Goal: Task Accomplishment & Management: Manage account settings

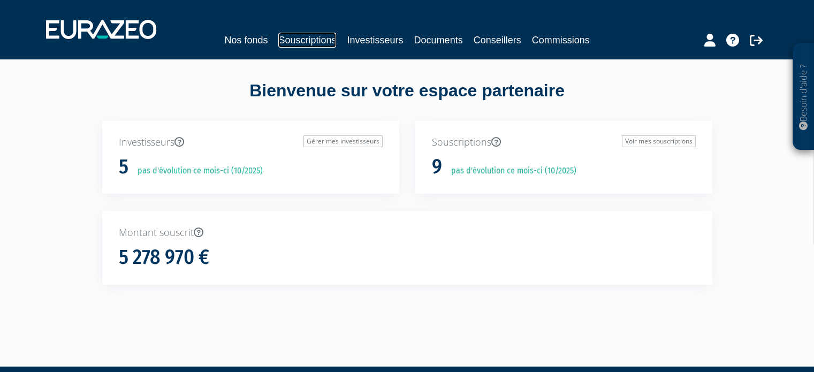
click at [317, 40] on link "Souscriptions" at bounding box center [307, 40] width 58 height 15
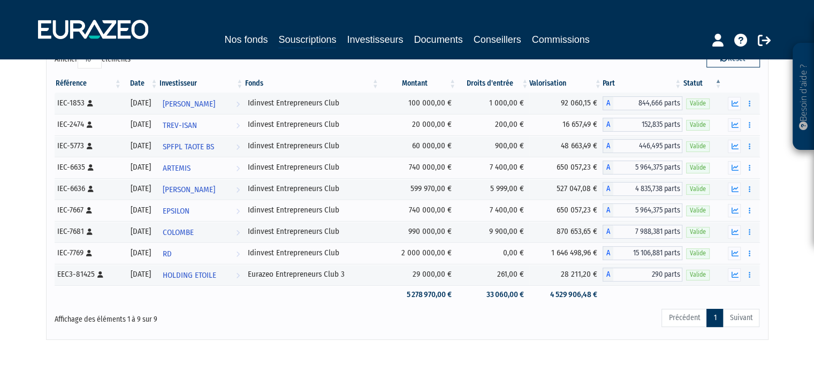
scroll to position [95, 0]
click at [733, 273] on icon "button" at bounding box center [734, 274] width 7 height 7
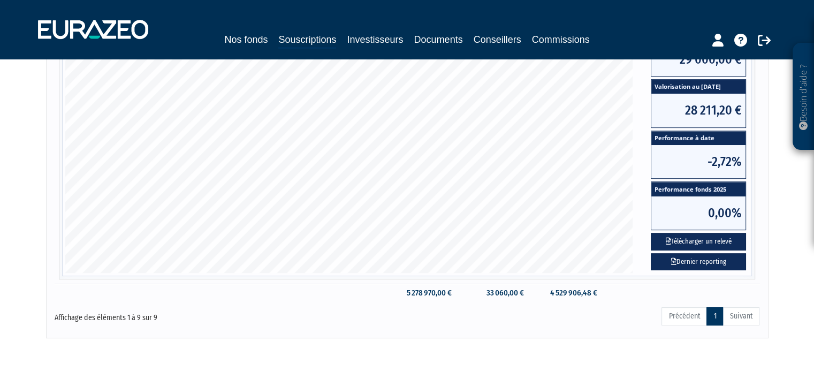
scroll to position [430, 0]
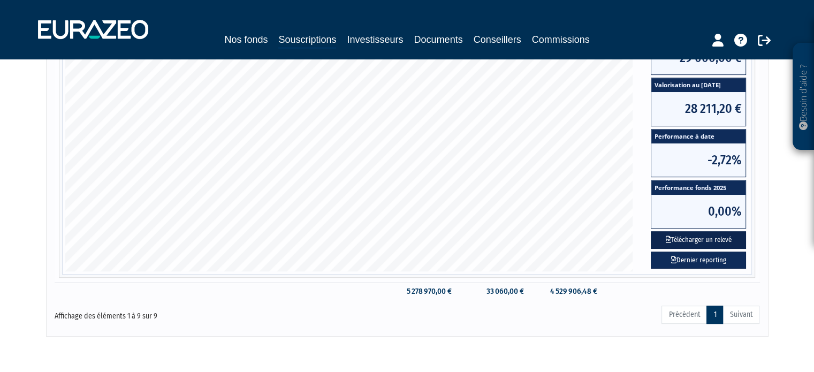
click at [705, 235] on button "Télécharger un relevé" at bounding box center [698, 240] width 95 height 18
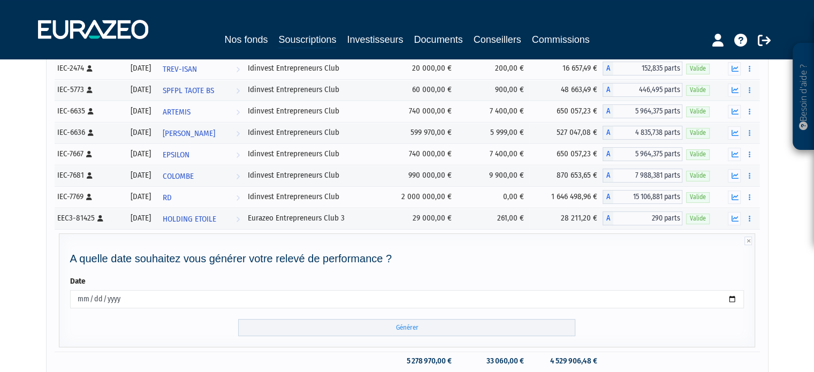
scroll to position [220, 0]
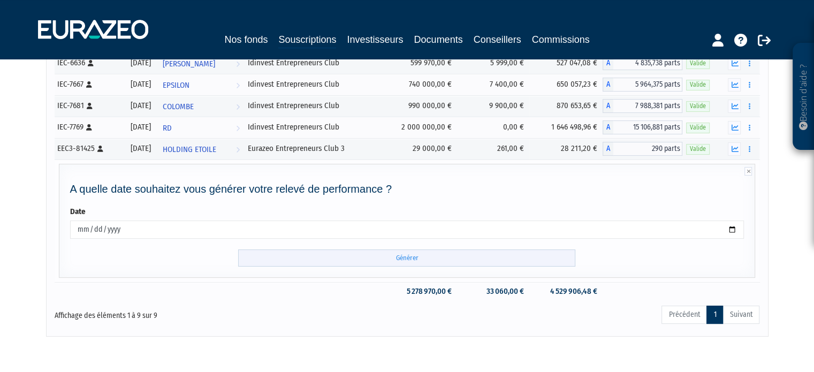
click at [400, 253] on input "Générer" at bounding box center [406, 258] width 337 height 18
click at [735, 125] on icon "button" at bounding box center [734, 127] width 7 height 7
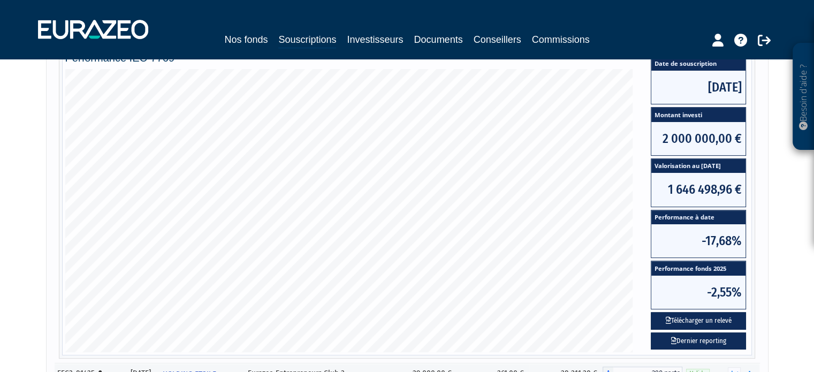
scroll to position [330, 0]
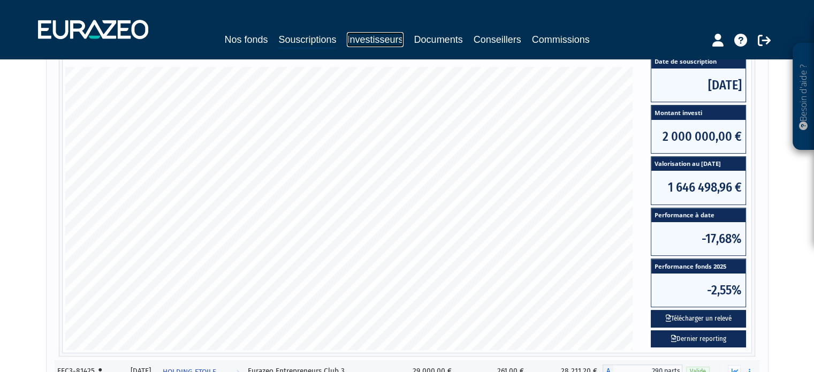
click at [371, 40] on link "Investisseurs" at bounding box center [375, 39] width 56 height 15
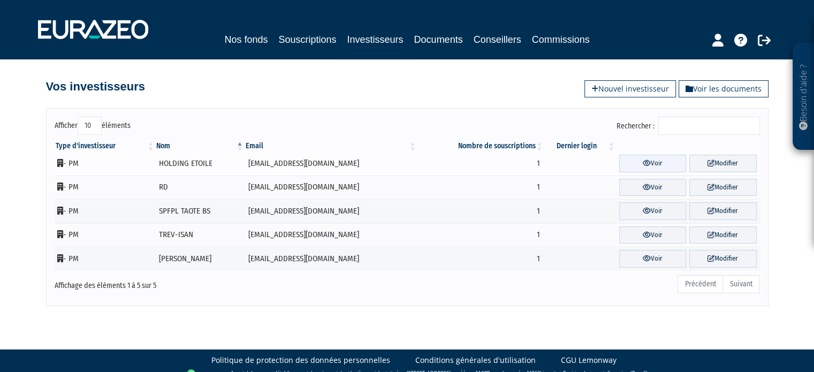
click at [645, 160] on link "Voir" at bounding box center [652, 164] width 67 height 18
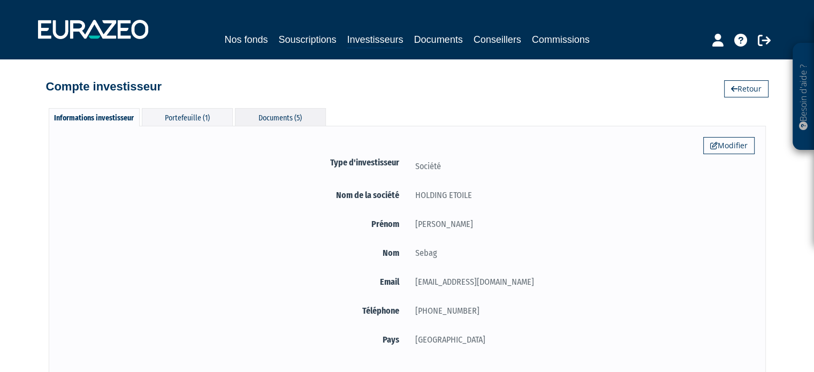
click at [278, 111] on div "Documents (5)" at bounding box center [280, 117] width 91 height 18
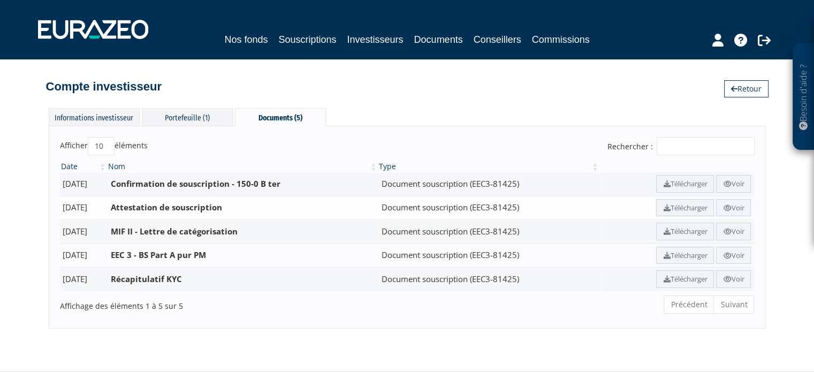
click at [733, 205] on link "Voir" at bounding box center [733, 208] width 35 height 18
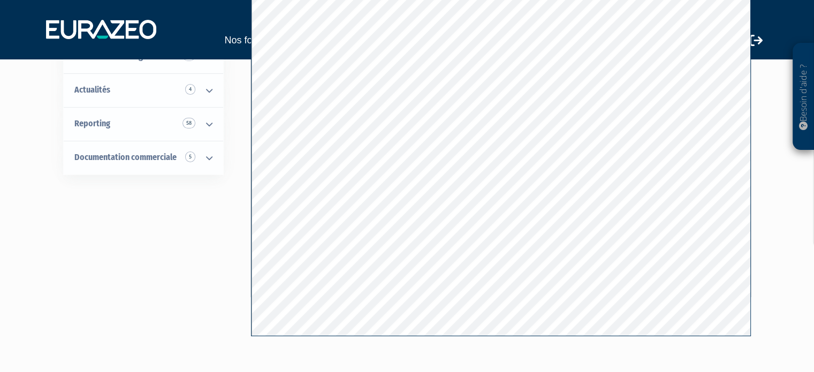
scroll to position [165, 0]
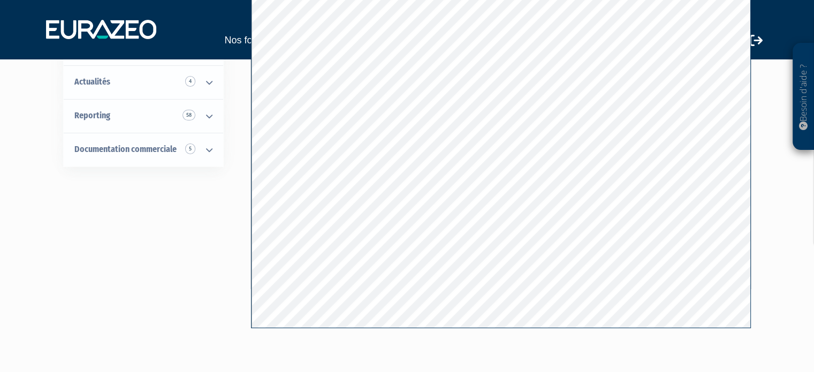
click at [151, 220] on div "Tous les documents Souscription 17 Durabilité 2 Informations spécifiques 2 Docu…" at bounding box center [407, 130] width 672 height 400
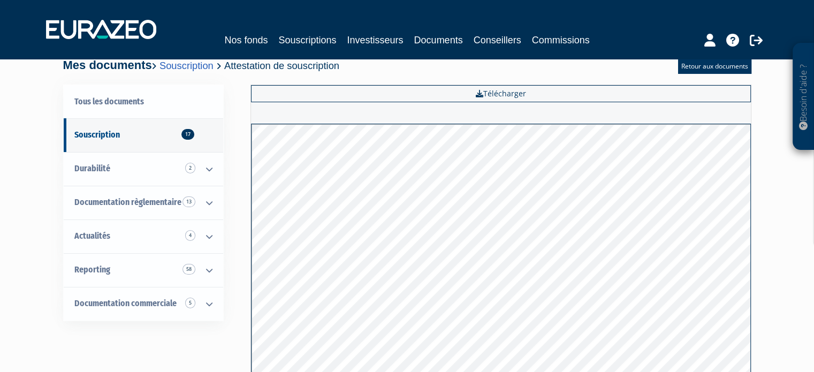
scroll to position [0, 0]
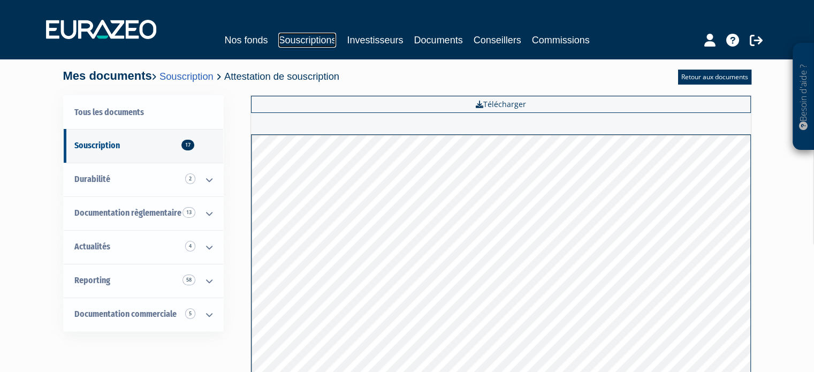
click at [308, 35] on link "Souscriptions" at bounding box center [307, 40] width 58 height 15
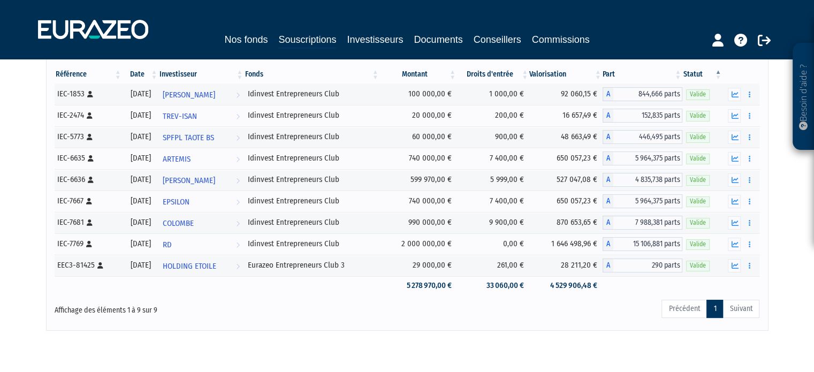
scroll to position [105, 0]
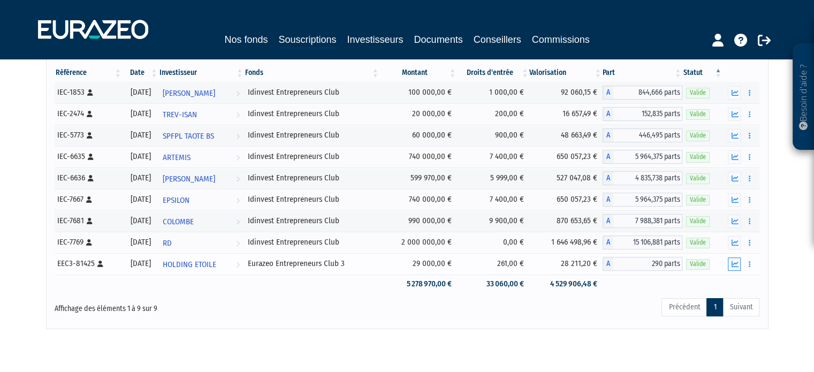
click at [732, 262] on icon "button" at bounding box center [734, 264] width 7 height 7
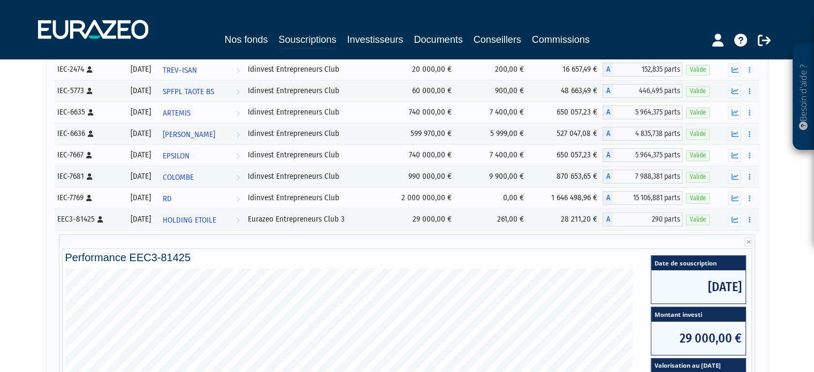
scroll to position [137, 0]
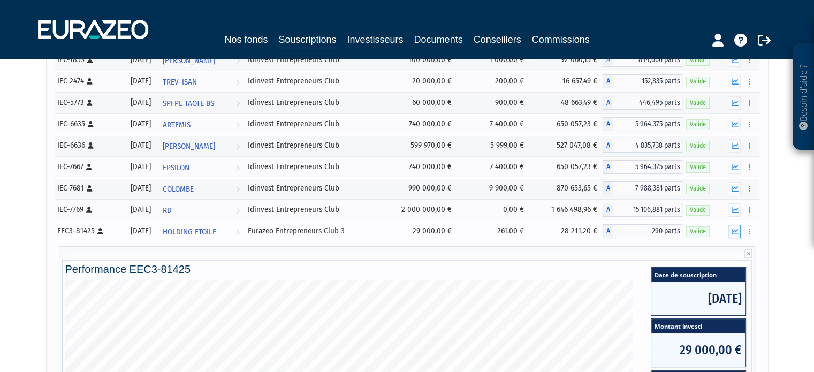
click at [733, 228] on icon "button" at bounding box center [734, 231] width 7 height 7
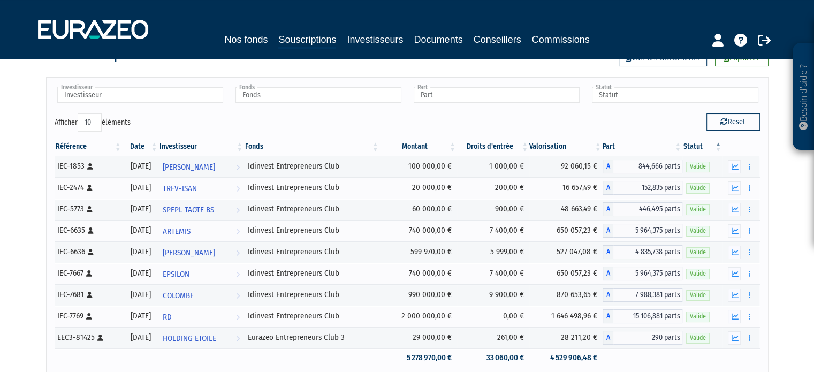
scroll to position [29, 0]
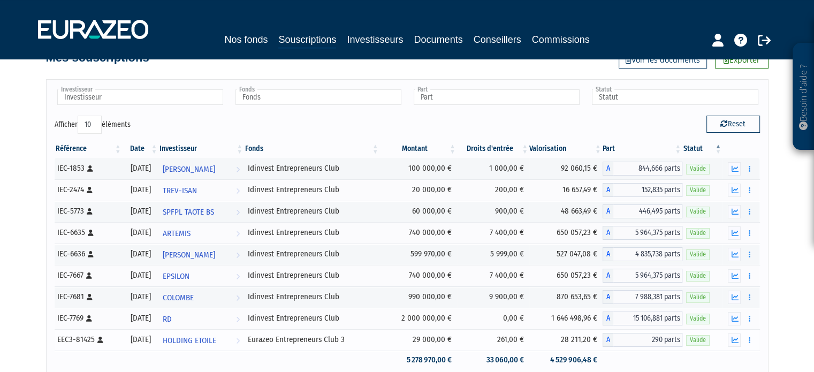
click at [472, 343] on td "261,00 €" at bounding box center [493, 339] width 72 height 21
click at [563, 40] on link "Commissions" at bounding box center [561, 39] width 58 height 15
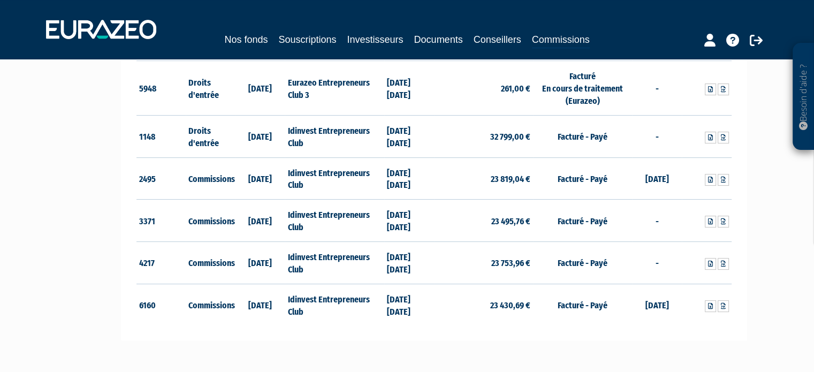
scroll to position [198, 0]
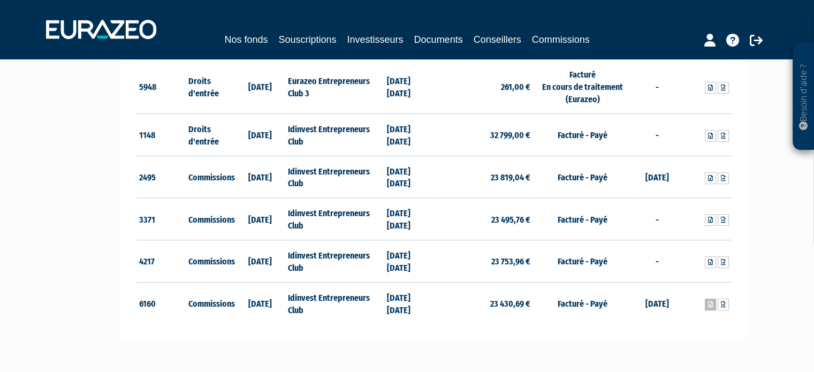
click at [708, 301] on icon at bounding box center [710, 304] width 5 height 6
